Goal: Information Seeking & Learning: Learn about a topic

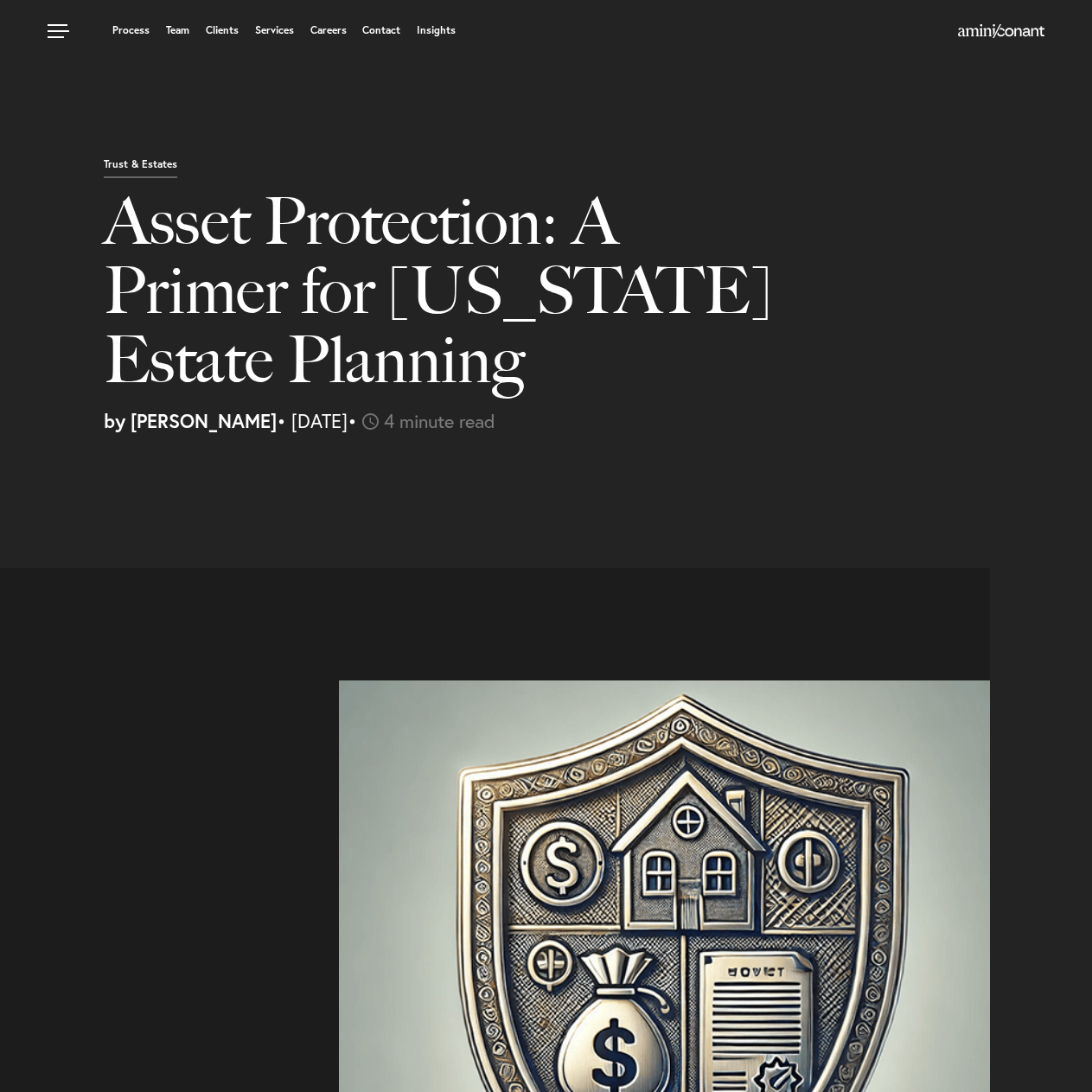
select select "US"
select select "Austin"
select select "Business and Civil Litigation"
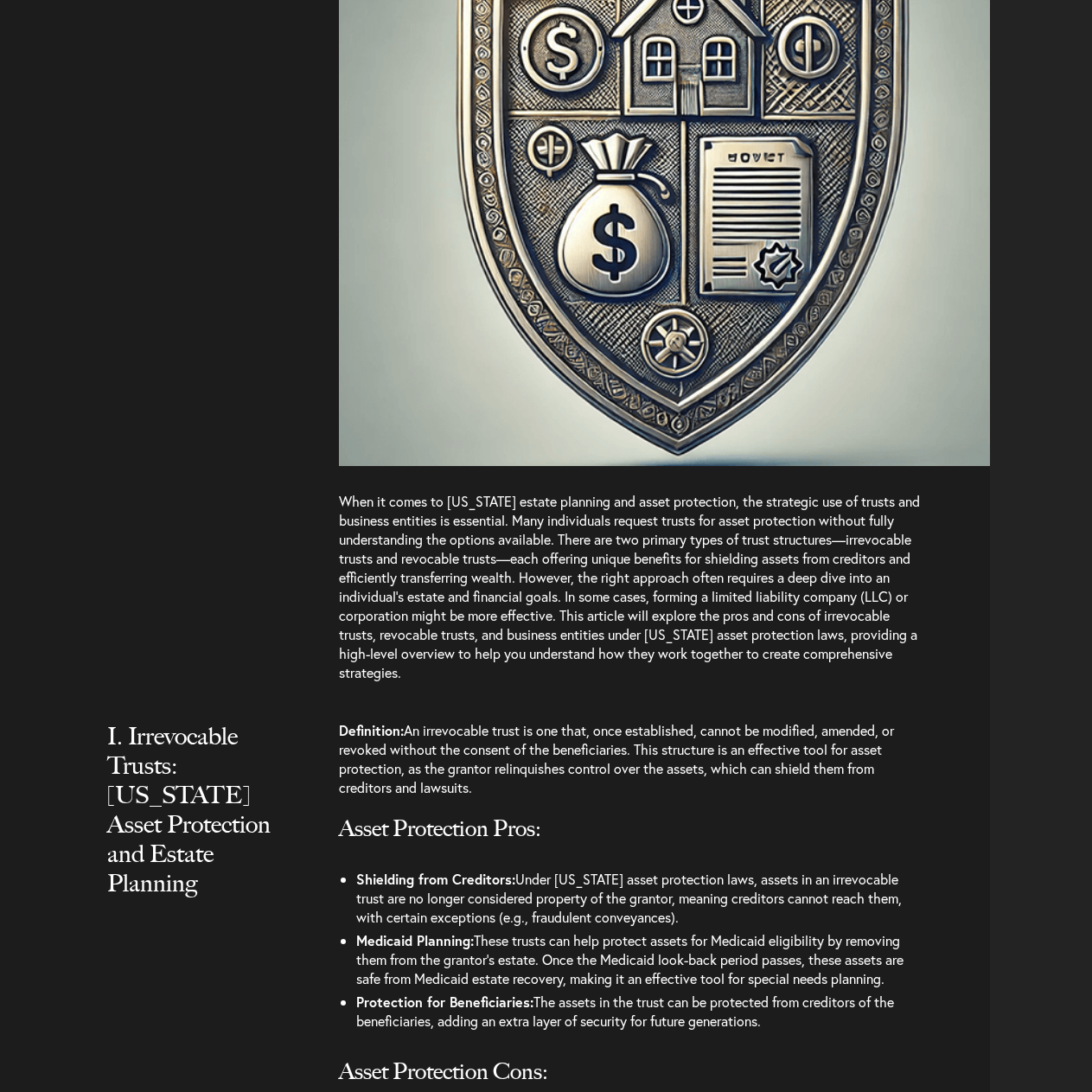
scroll to position [1038, 0]
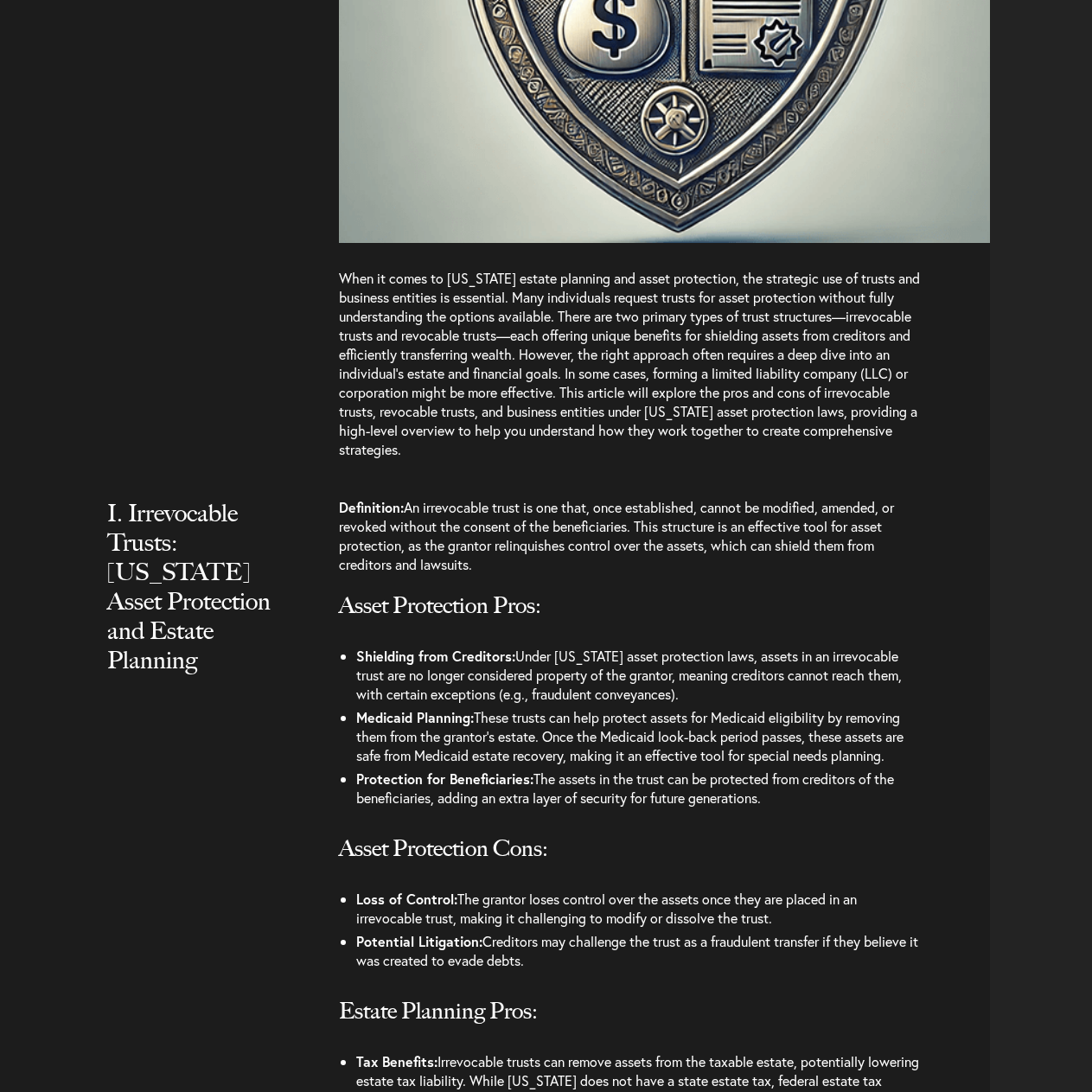
click at [544, 521] on p "Definition: An irrevocable trust is one that, once established, cannot be modif…" at bounding box center [631, 544] width 586 height 93
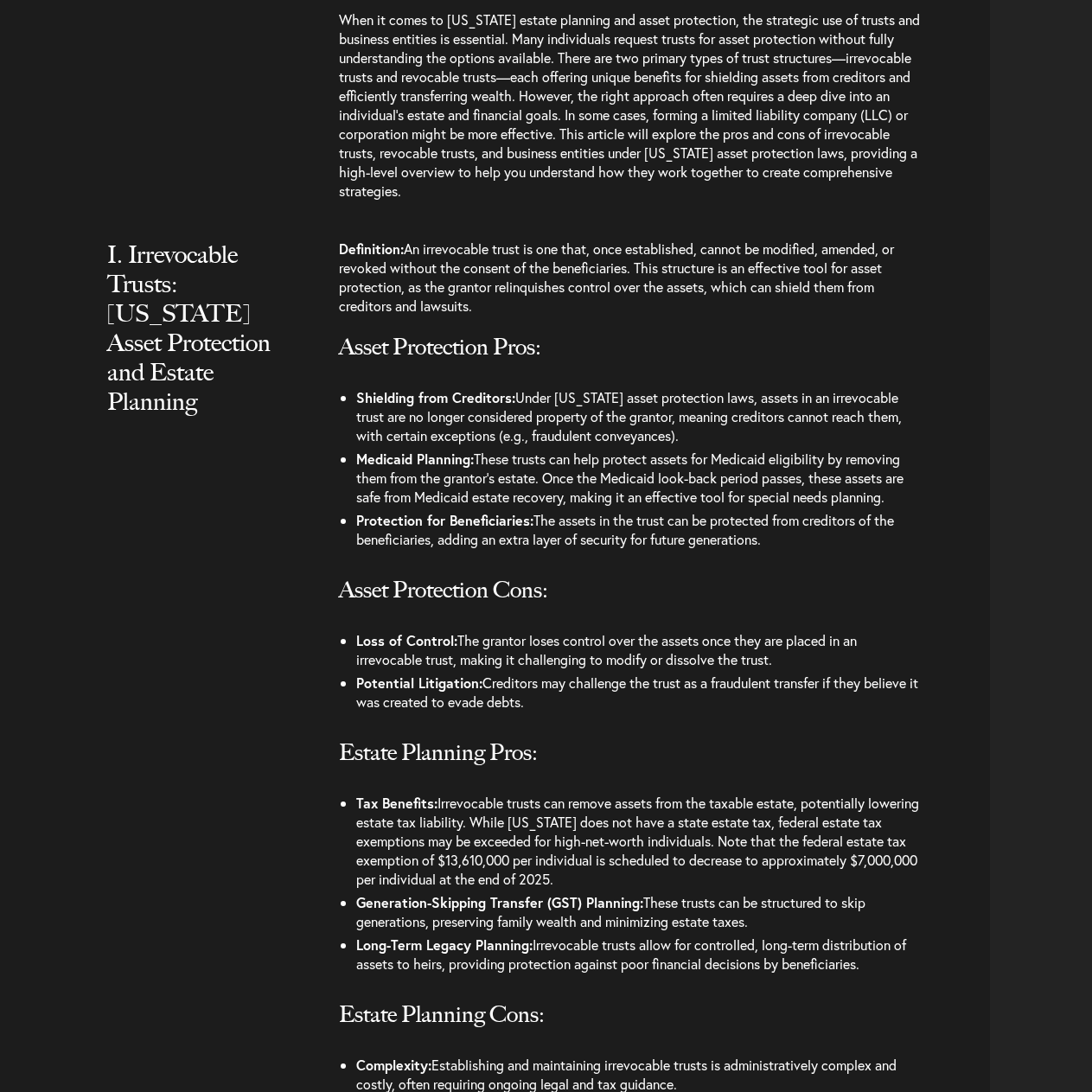
scroll to position [1469, 0]
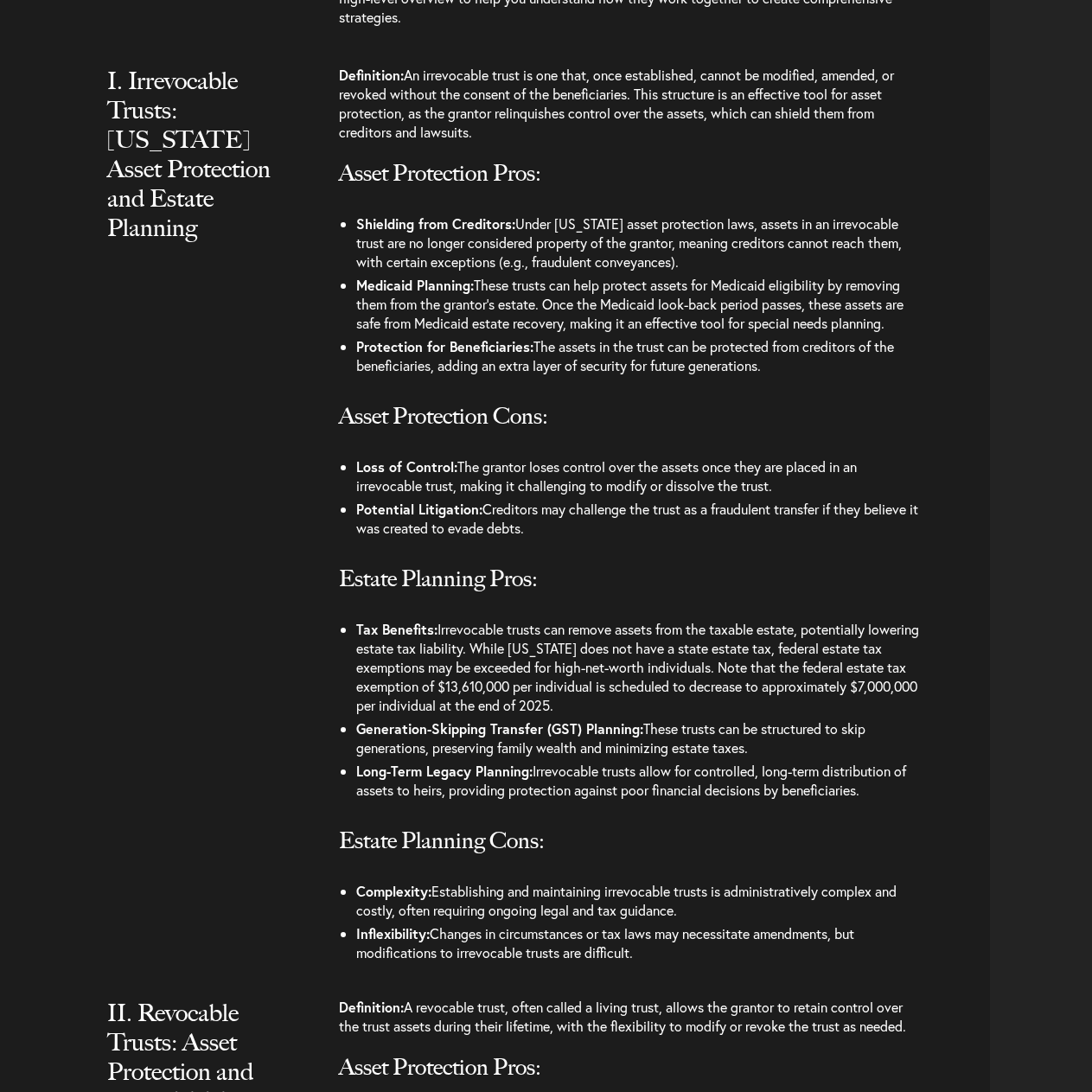
click at [428, 259] on li "Shielding from Creditors: Under Texas asset protection laws, assets in an irrev…" at bounding box center [640, 242] width 568 height 61
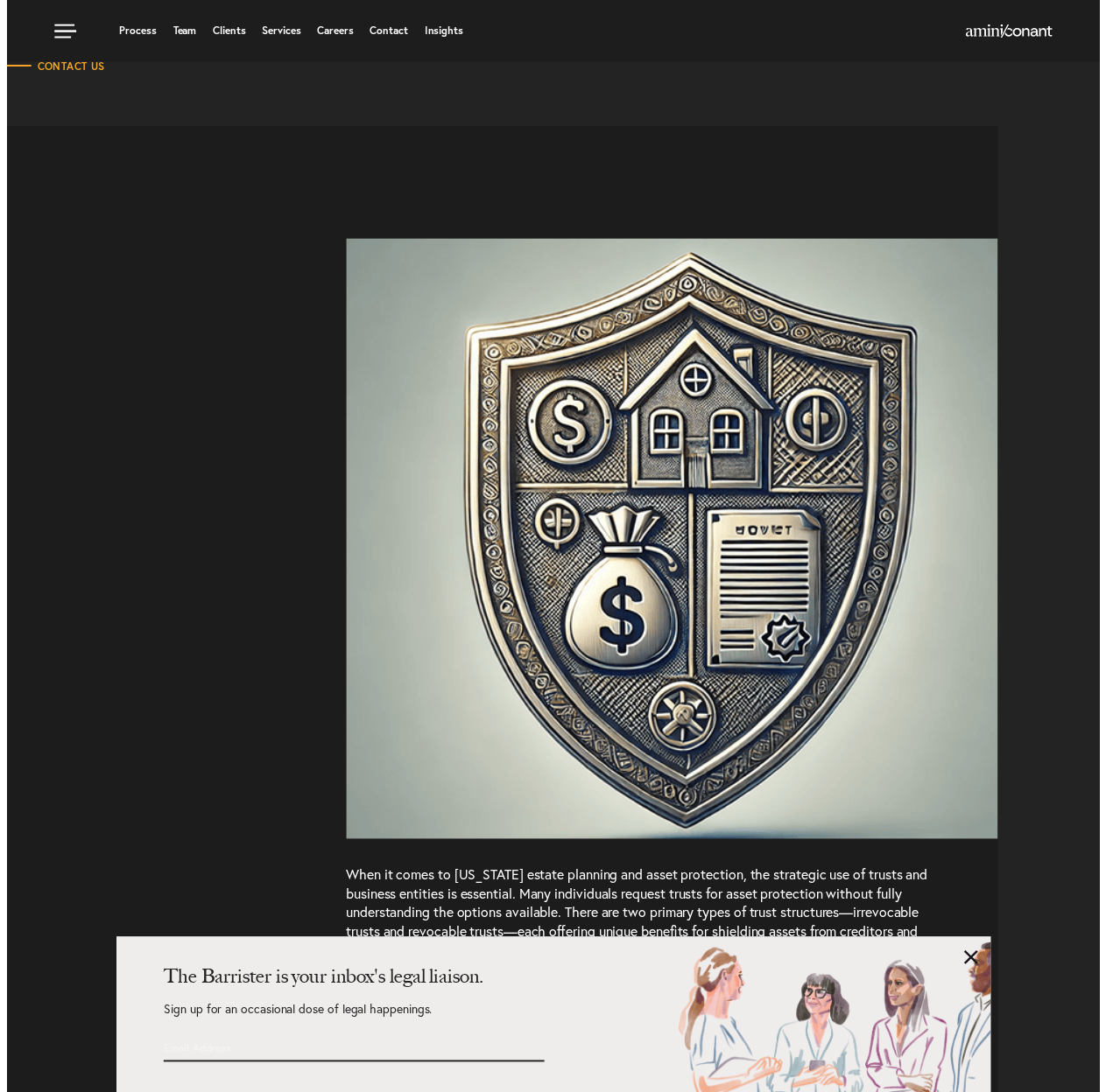
scroll to position [175, 0]
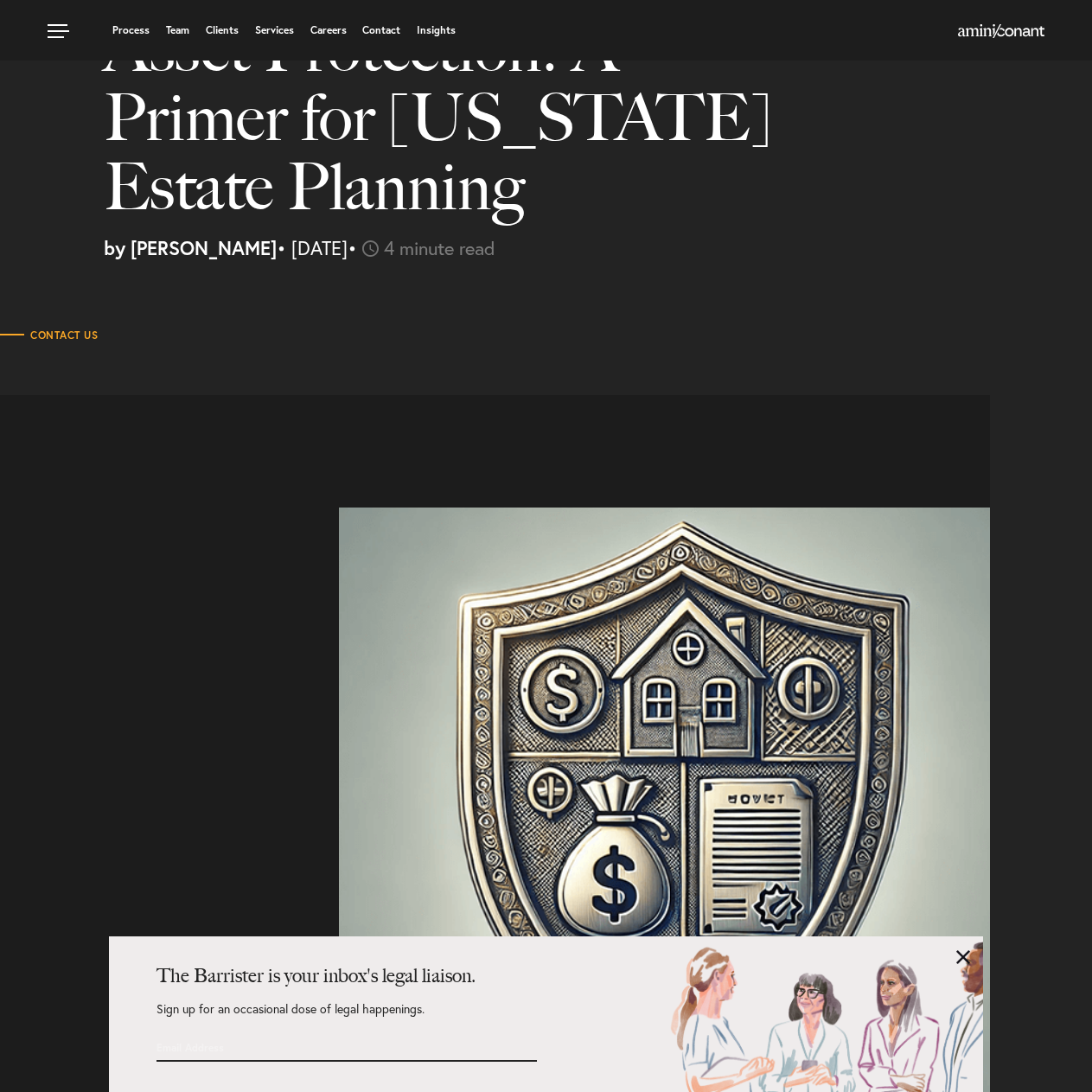
click at [176, 258] on strong "by David Brown" at bounding box center [190, 248] width 173 height 25
click at [495, 251] on span "4 minute read" at bounding box center [439, 248] width 112 height 25
click at [1025, 23] on div at bounding box center [929, 32] width 230 height 21
click at [1014, 31] on img at bounding box center [1001, 31] width 86 height 14
